Goal: Task Accomplishment & Management: Complete application form

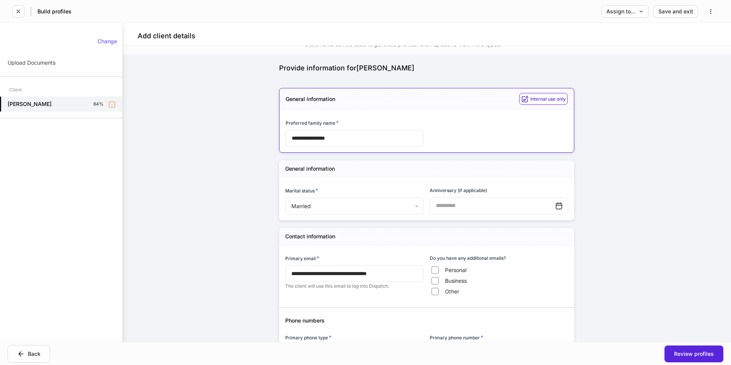
scroll to position [24, 0]
drag, startPoint x: 963, startPoint y: 0, endPoint x: 144, endPoint y: 110, distance: 826.2
click at [182, 142] on div "**********" at bounding box center [426, 194] width 608 height 296
click at [111, 39] on div "Change" at bounding box center [106, 41] width 19 height 5
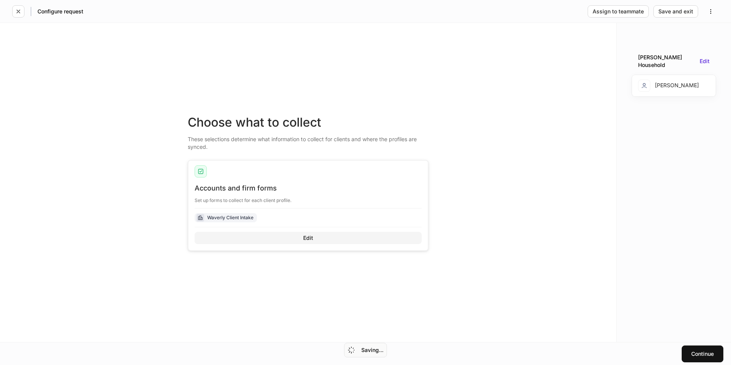
click at [313, 236] on button "Edit" at bounding box center [307, 238] width 227 height 12
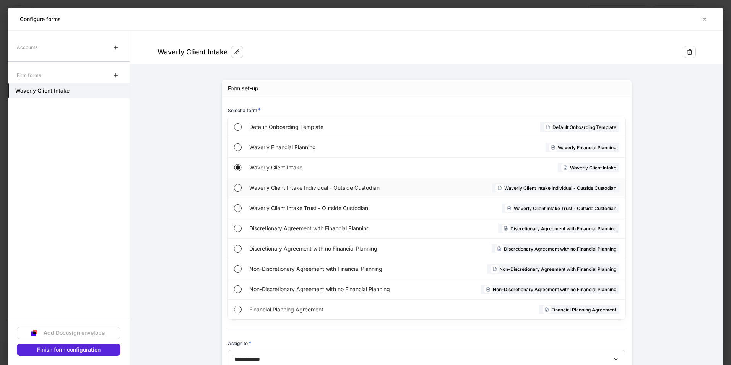
click at [306, 185] on span "Waverly Client Intake Individual - Outside Custodian" at bounding box center [339, 188] width 180 height 8
click at [67, 356] on div "Accounts Firm forms Waverly Client Intake Individual - Outside Custodian Add Do…" at bounding box center [69, 198] width 122 height 334
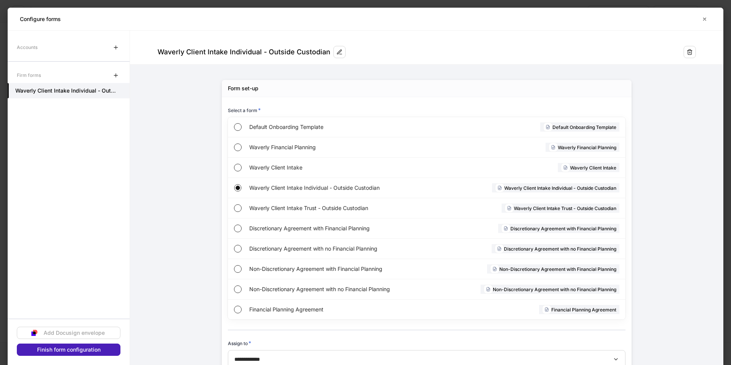
click at [70, 349] on div "Finish form configuration" at bounding box center [68, 349] width 63 height 5
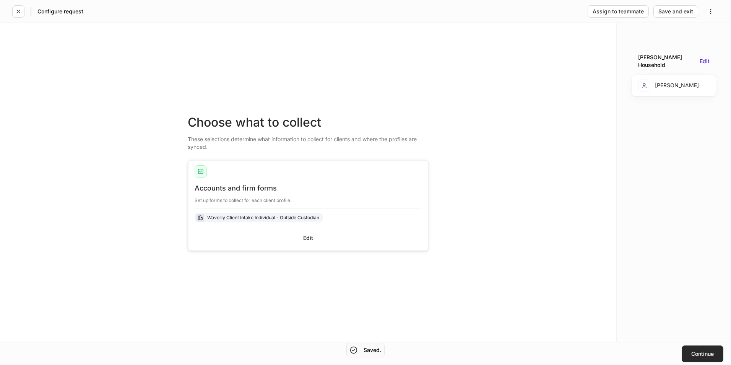
click at [702, 349] on button "Continue" at bounding box center [702, 353] width 42 height 17
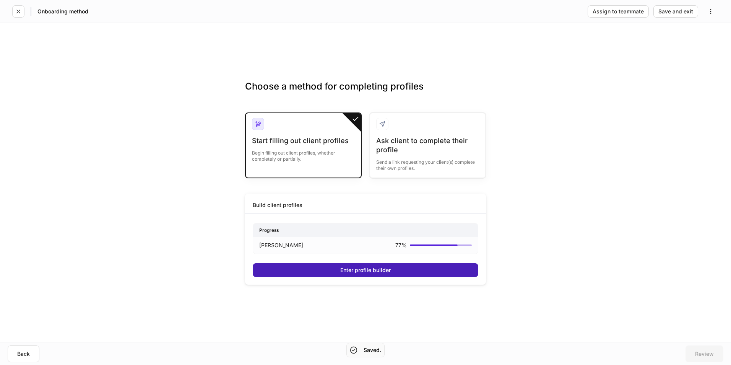
click at [359, 272] on div "Enter profile builder" at bounding box center [365, 269] width 50 height 5
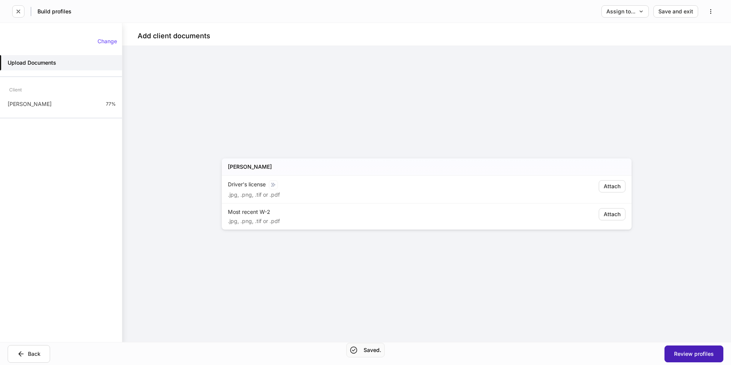
click at [709, 351] on div "Review profiles" at bounding box center [694, 353] width 40 height 5
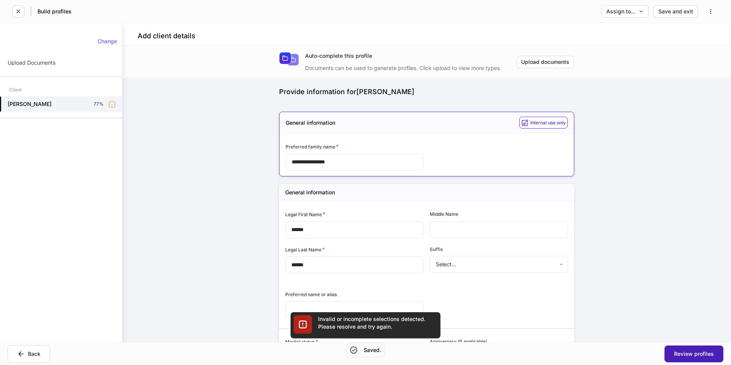
type input "**********"
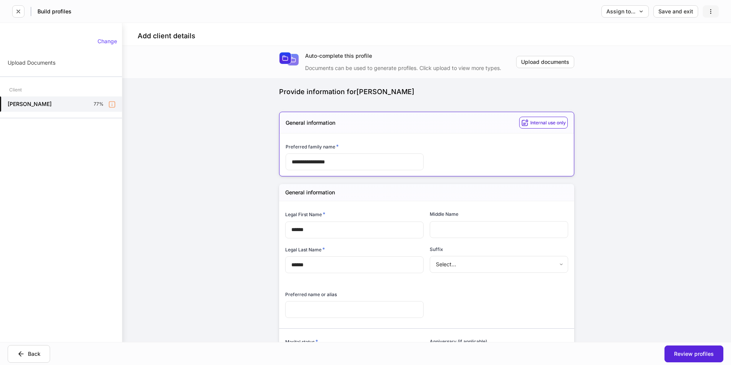
click at [710, 8] on icon "button" at bounding box center [710, 11] width 6 height 6
click at [712, 7] on div at bounding box center [365, 182] width 731 height 365
click at [712, 10] on icon "button" at bounding box center [710, 11] width 6 height 6
click at [649, 147] on div at bounding box center [365, 182] width 731 height 365
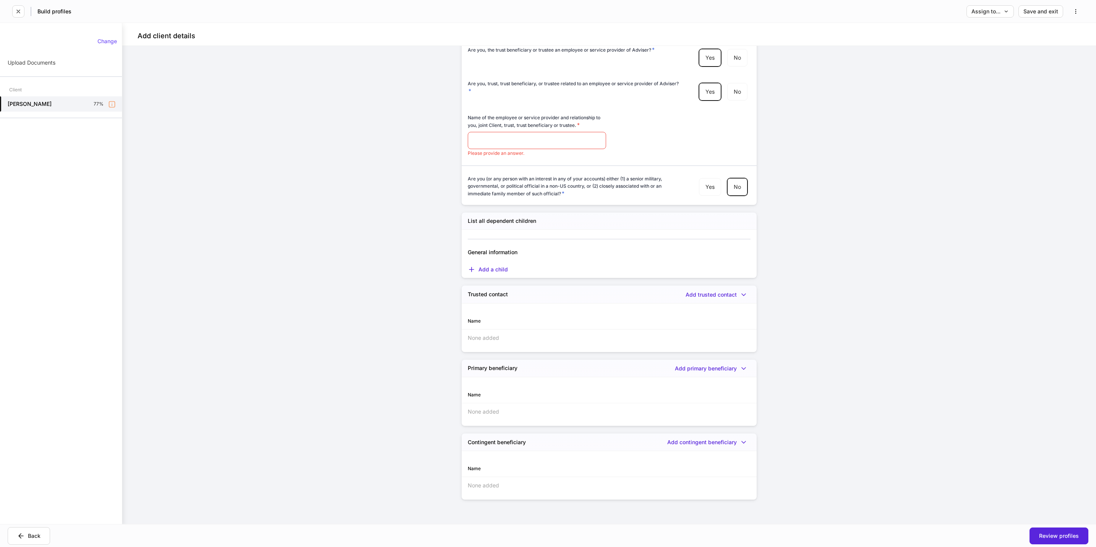
scroll to position [1647, 0]
drag, startPoint x: 460, startPoint y: 220, endPoint x: 778, endPoint y: 492, distance: 418.2
click at [778, 486] on div "**********" at bounding box center [609, 285] width 974 height 478
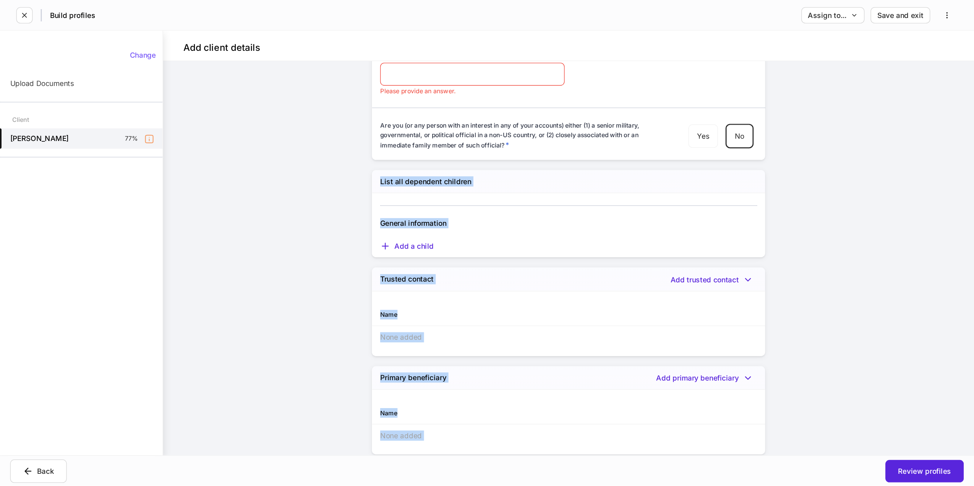
scroll to position [1819, 0]
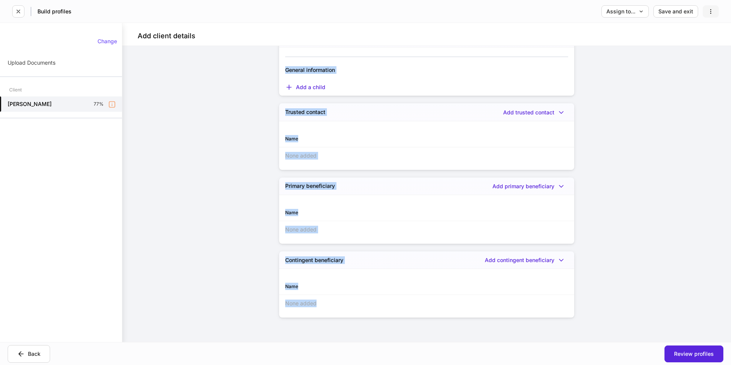
click at [707, 14] on icon "button" at bounding box center [710, 11] width 6 height 6
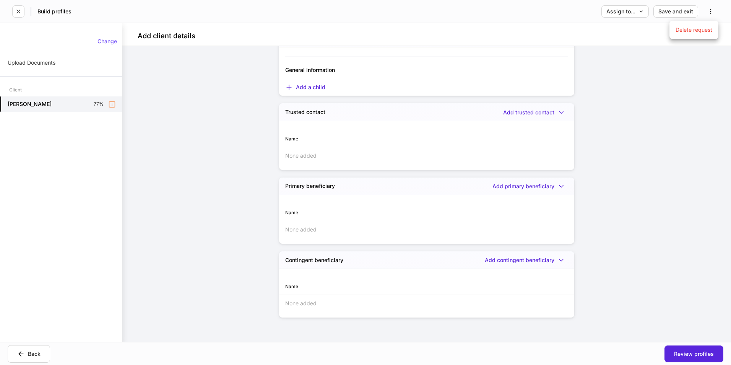
click at [103, 43] on div at bounding box center [365, 182] width 731 height 365
click at [107, 40] on div "Change" at bounding box center [106, 41] width 19 height 5
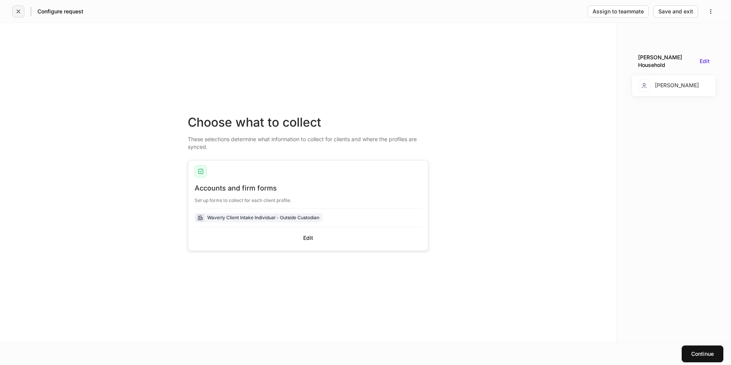
click at [19, 10] on icon "button" at bounding box center [18, 11] width 6 height 6
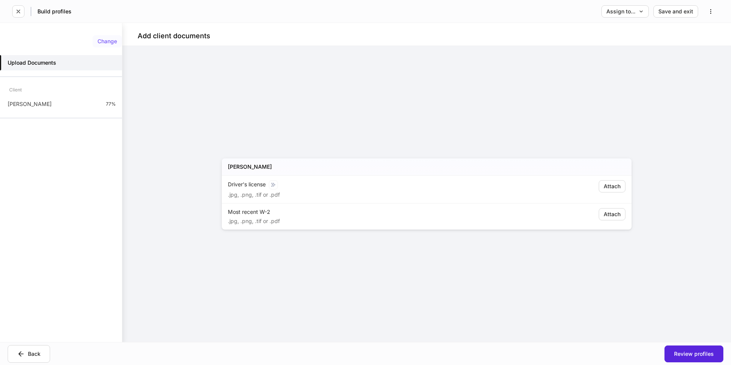
click at [107, 40] on div "Change" at bounding box center [106, 41] width 19 height 5
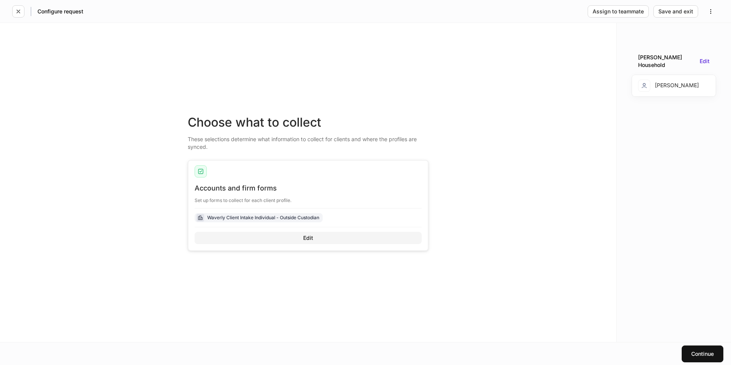
click at [309, 238] on div "Edit" at bounding box center [308, 237] width 10 height 5
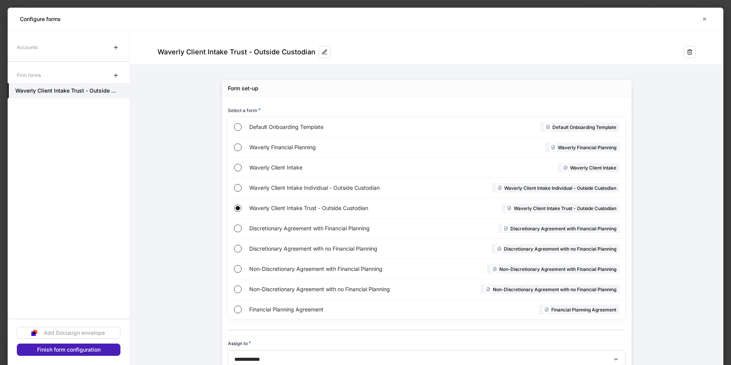
click at [67, 351] on div "Finish form configuration" at bounding box center [68, 349] width 63 height 5
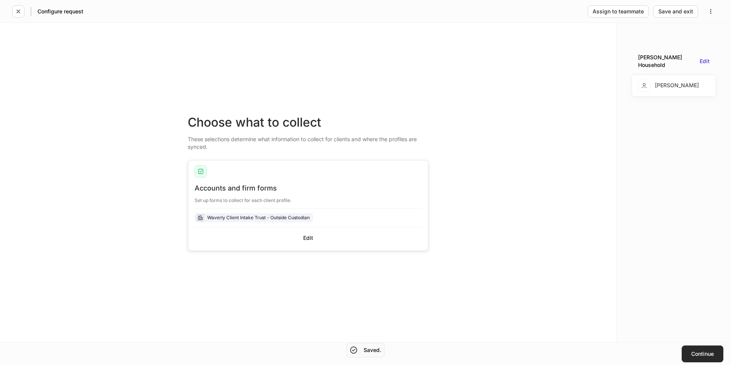
click at [698, 353] on div "Continue" at bounding box center [702, 353] width 23 height 5
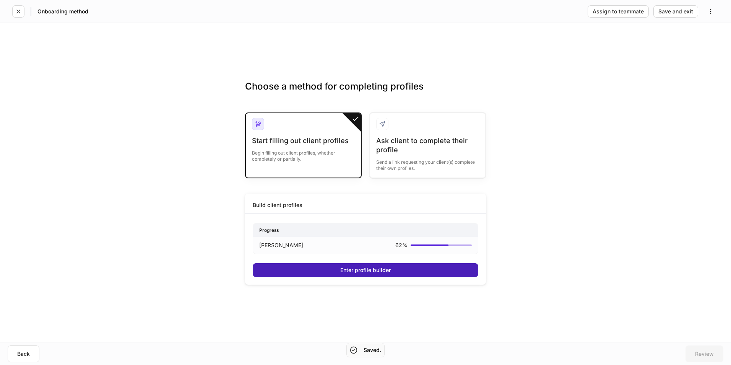
click at [364, 267] on div "Enter profile builder" at bounding box center [365, 269] width 50 height 5
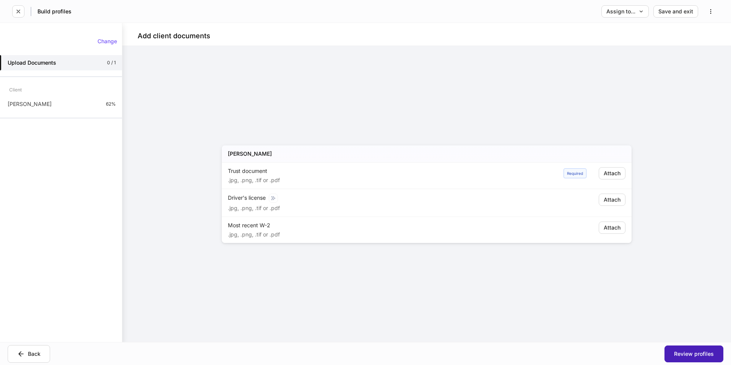
click at [682, 348] on button "Review profiles" at bounding box center [693, 353] width 59 height 17
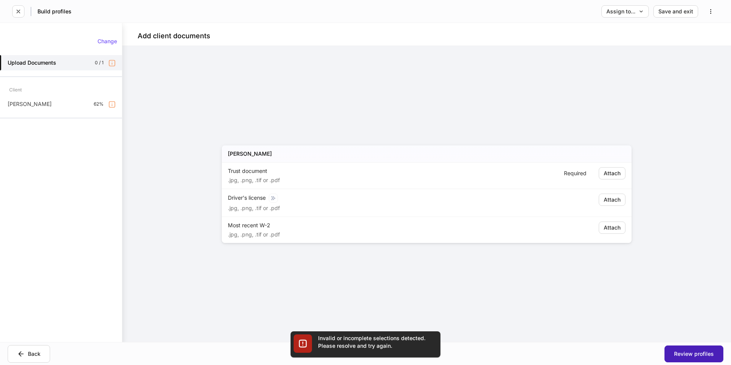
click at [697, 351] on div "Review profiles" at bounding box center [694, 353] width 40 height 5
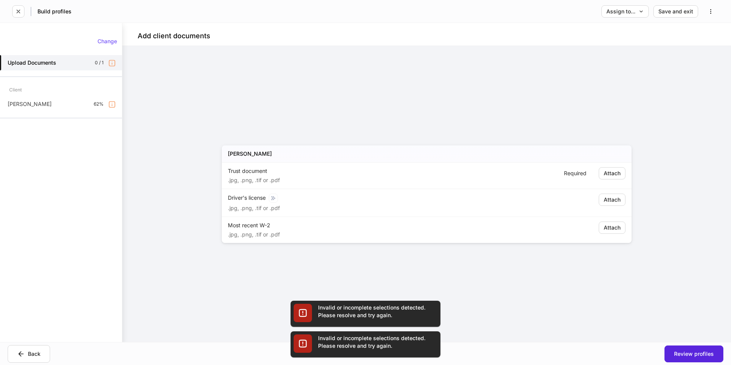
click at [497, 300] on div "[PERSON_NAME] Trust document .jpg, .png, .tif or .pdf Required Attach Driver's …" at bounding box center [427, 193] width 410 height 265
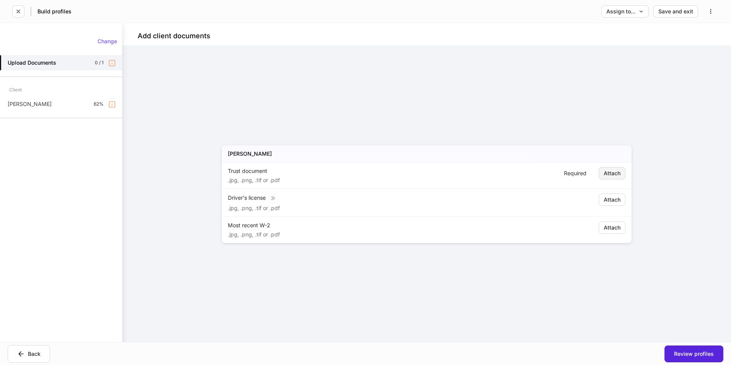
click at [615, 173] on div "Attach" at bounding box center [611, 172] width 17 height 5
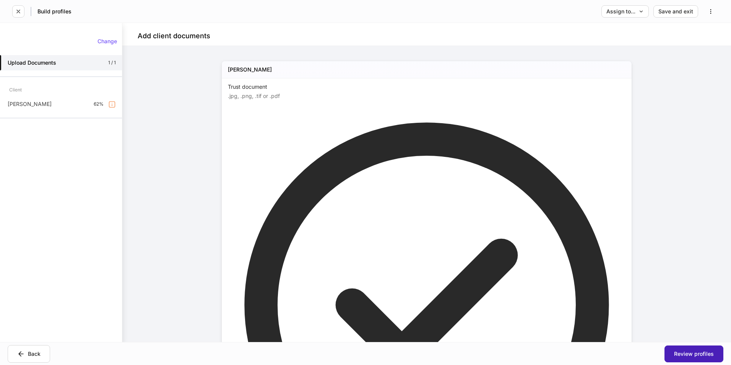
click at [700, 355] on div "Review profiles" at bounding box center [694, 353] width 40 height 5
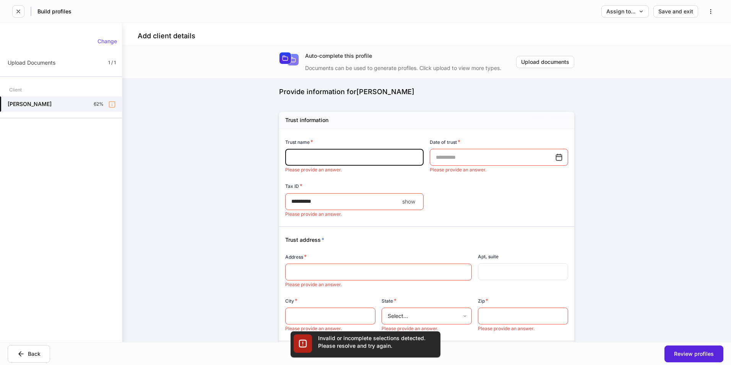
type input "**********"
click at [713, 8] on button "button" at bounding box center [710, 11] width 16 height 12
click at [680, 101] on div at bounding box center [365, 182] width 731 height 365
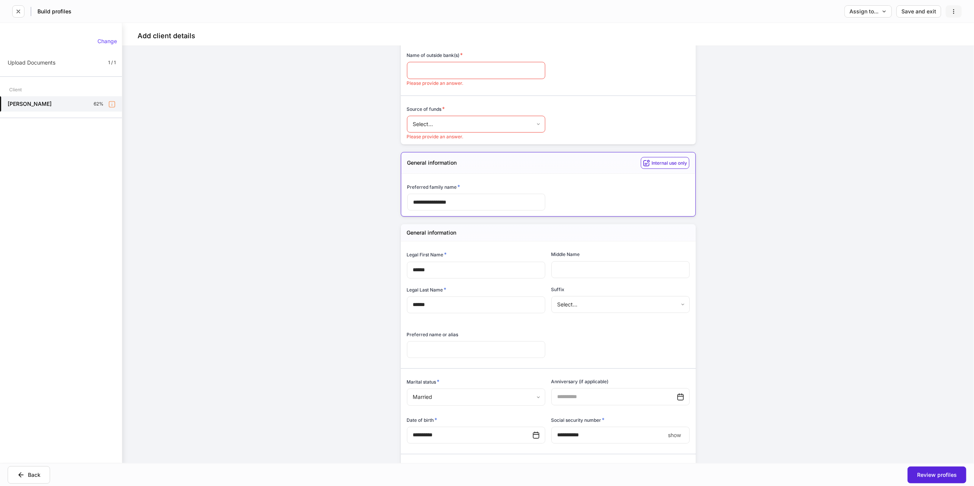
scroll to position [289, 0]
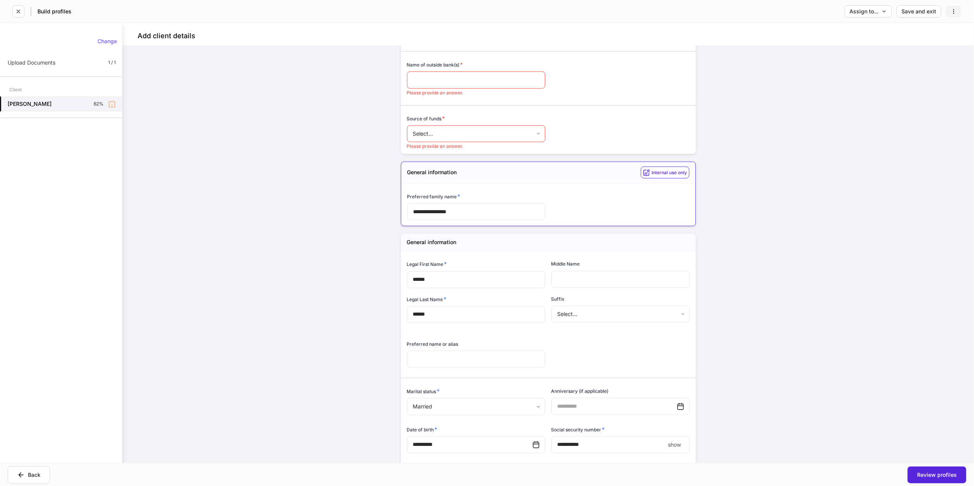
click at [960, 8] on button "button" at bounding box center [954, 11] width 16 height 12
click at [954, 11] on div at bounding box center [487, 243] width 974 height 486
click at [955, 12] on icon "button" at bounding box center [954, 11] width 6 height 6
drag, startPoint x: 854, startPoint y: 69, endPoint x: 855, endPoint y: 58, distance: 11.1
click at [854, 69] on div at bounding box center [487, 243] width 974 height 486
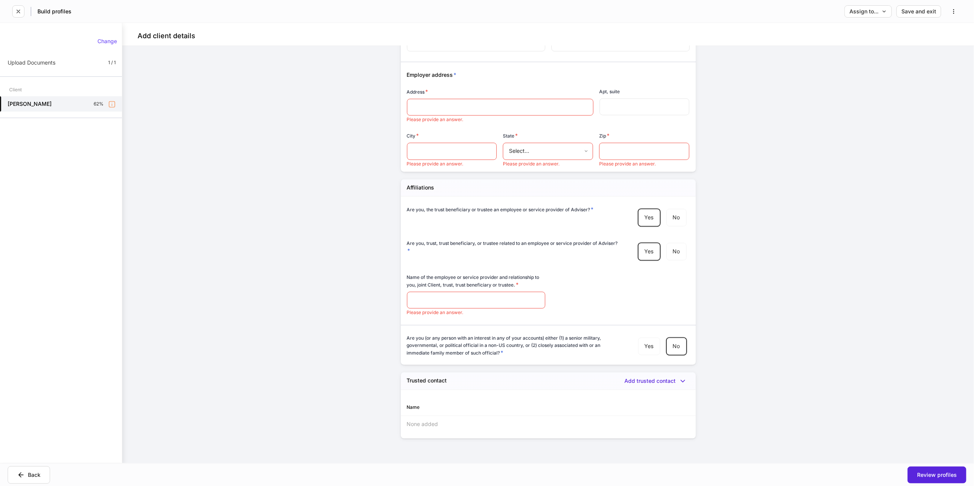
scroll to position [1489, 0]
